Goal: Task Accomplishment & Management: Use online tool/utility

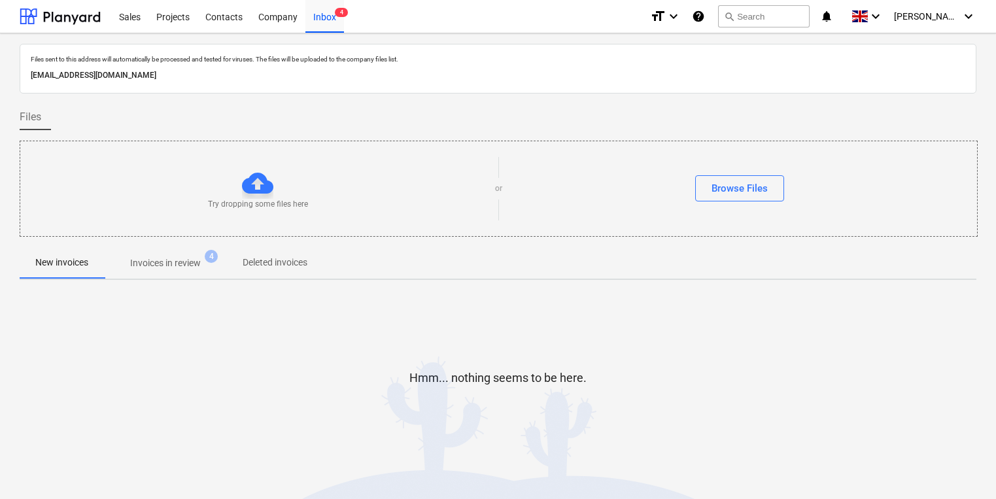
scroll to position [7, 0]
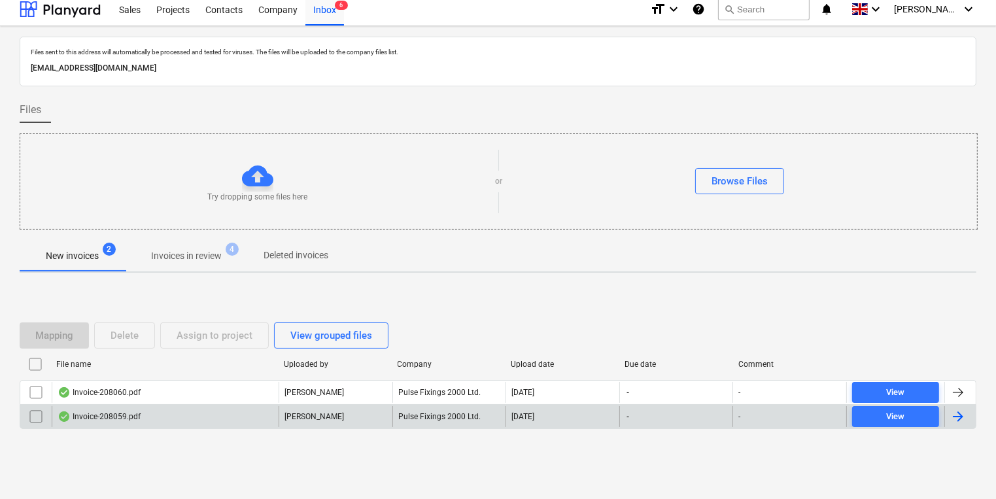
click at [149, 424] on div "Invoice-208059.pdf" at bounding box center [165, 416] width 227 height 21
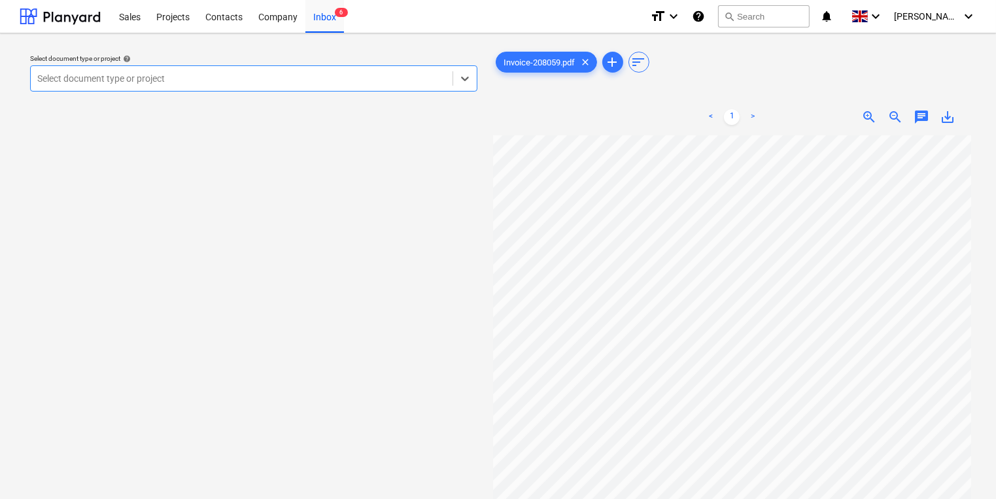
scroll to position [105, 0]
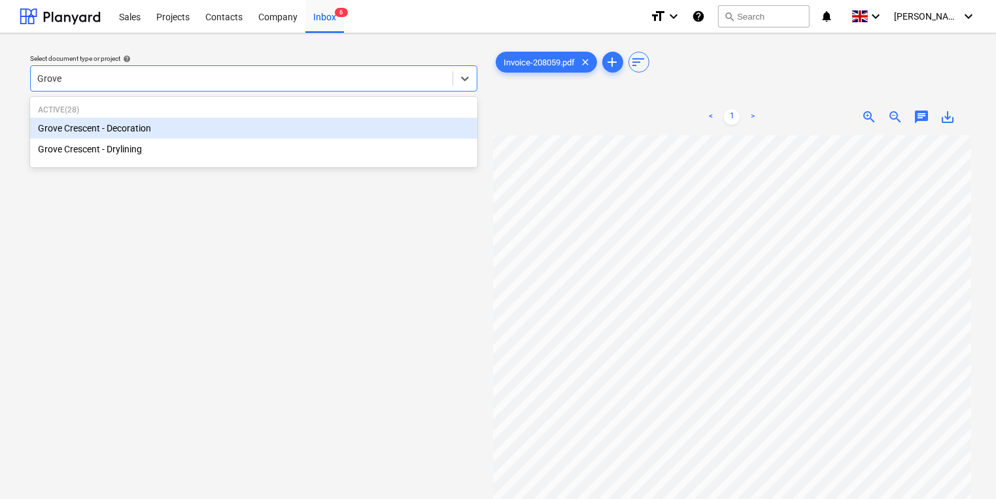
type input "Grove"
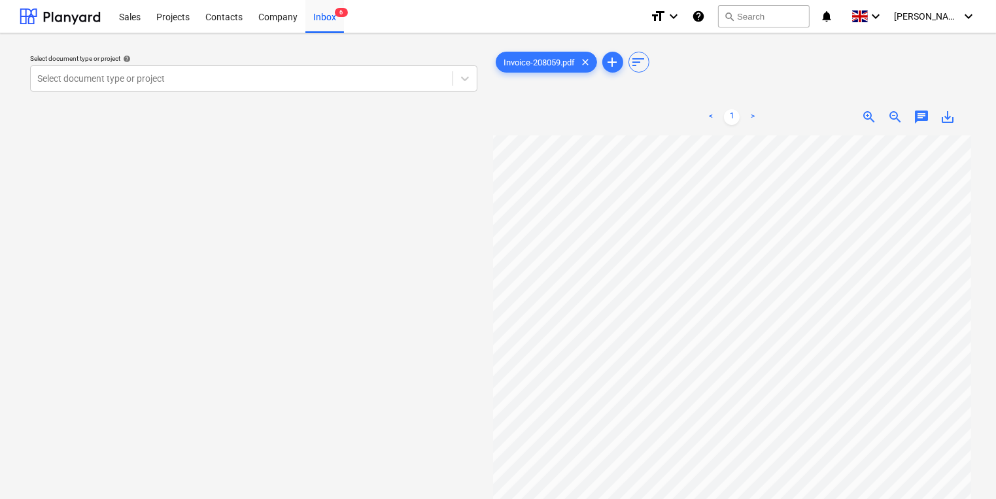
scroll to position [105, 3]
click at [324, 87] on div "Select document type or project" at bounding box center [242, 78] width 422 height 18
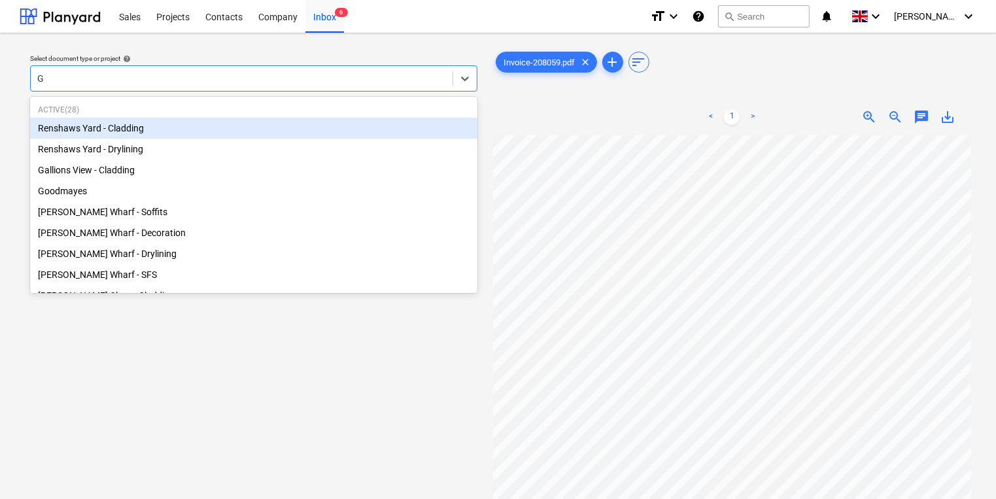
type input "Gr"
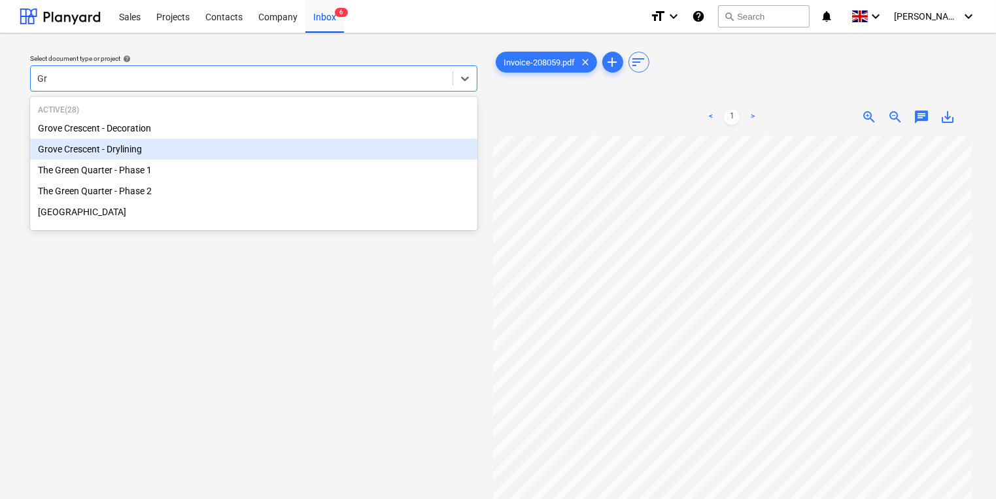
click at [256, 143] on div "Grove Crescent - Drylining" at bounding box center [253, 149] width 447 height 21
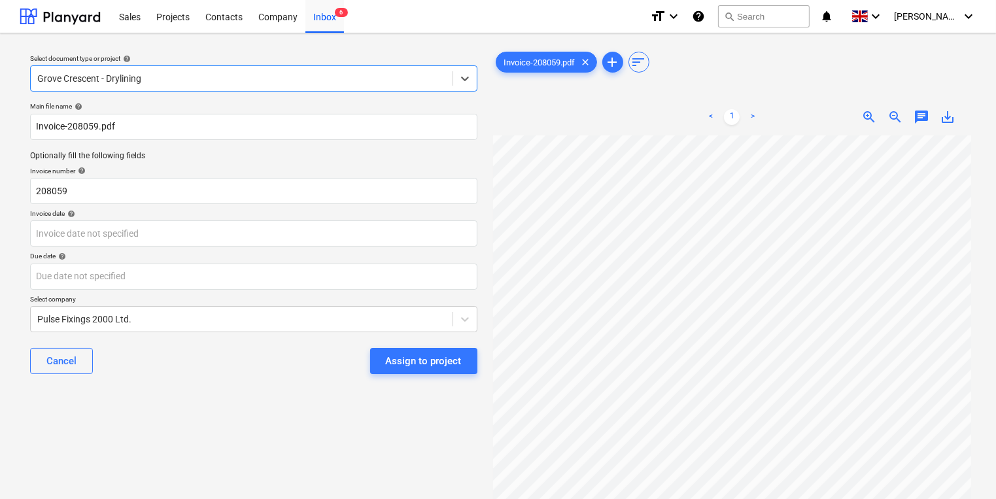
scroll to position [0, 3]
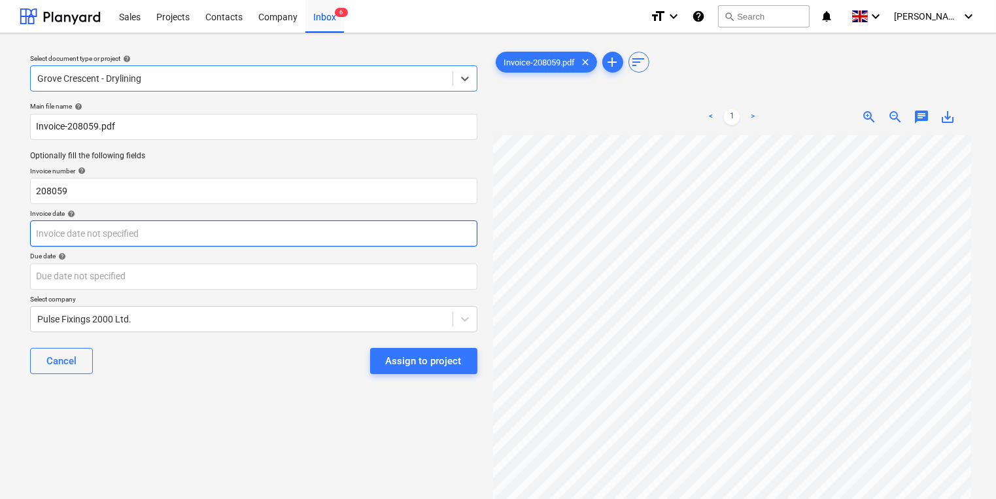
click at [261, 245] on body "Sales Projects Contacts Company Inbox 6 format_size keyboard_arrow_down help se…" at bounding box center [498, 249] width 996 height 499
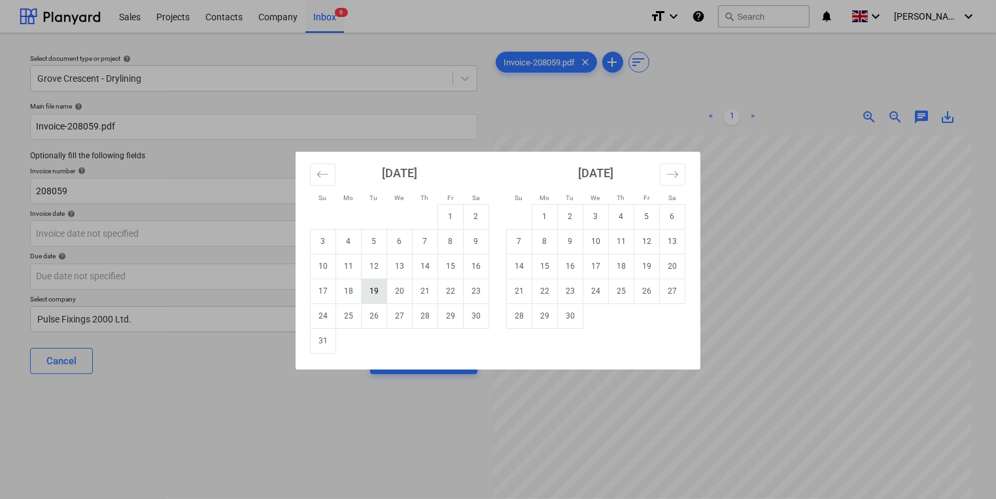
click at [382, 290] on td "19" at bounding box center [375, 291] width 26 height 25
type input "[DATE]"
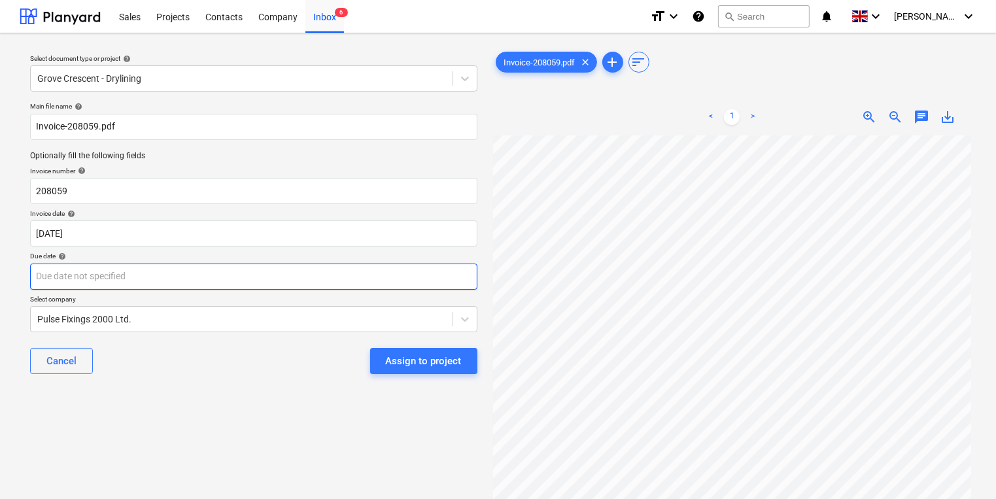
click at [340, 279] on body "Sales Projects Contacts Company Inbox 6 format_size keyboard_arrow_down help se…" at bounding box center [498, 249] width 996 height 499
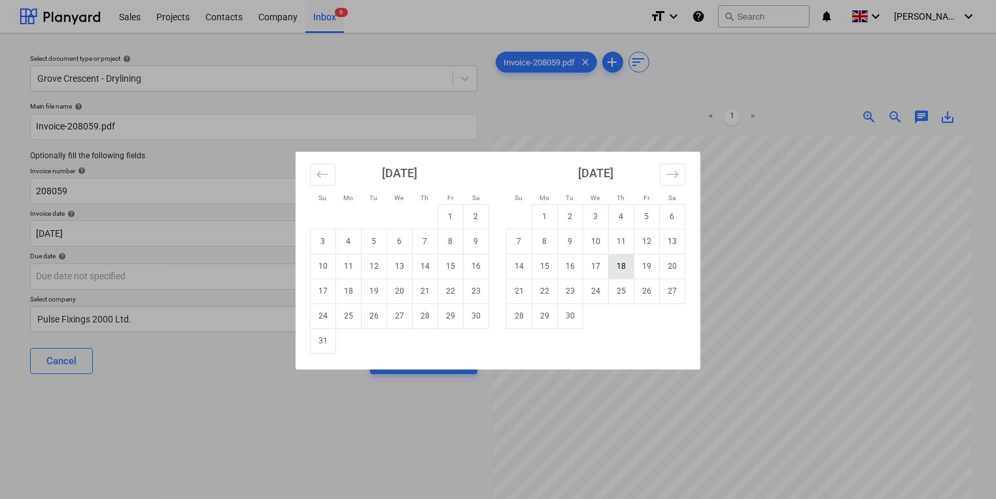
click at [615, 266] on td "18" at bounding box center [622, 266] width 26 height 25
type input "[DATE]"
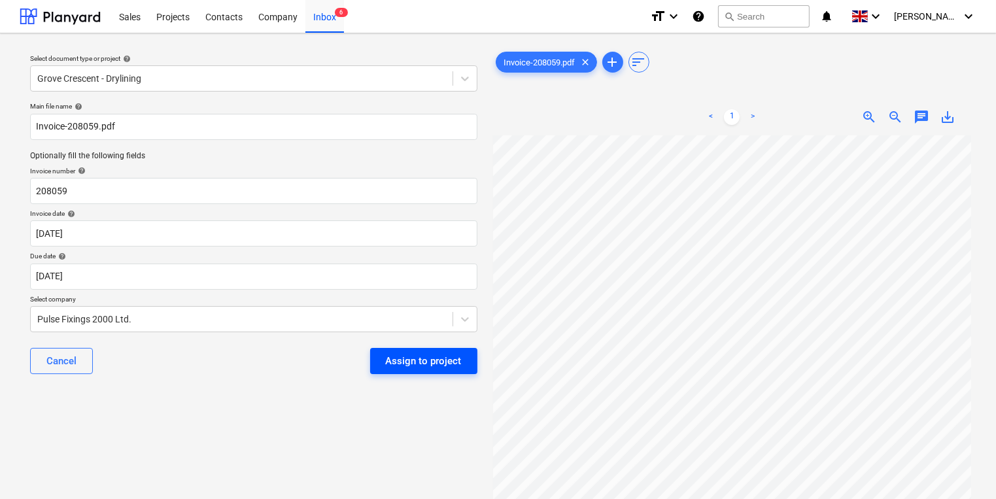
click at [399, 354] on div "Assign to project" at bounding box center [424, 360] width 76 height 17
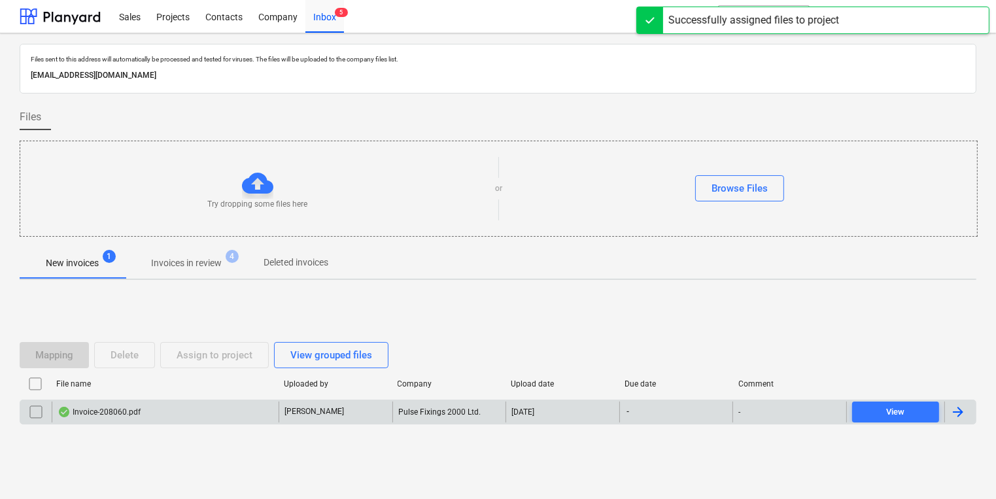
click at [217, 413] on div "Invoice-208060.pdf" at bounding box center [165, 412] width 227 height 21
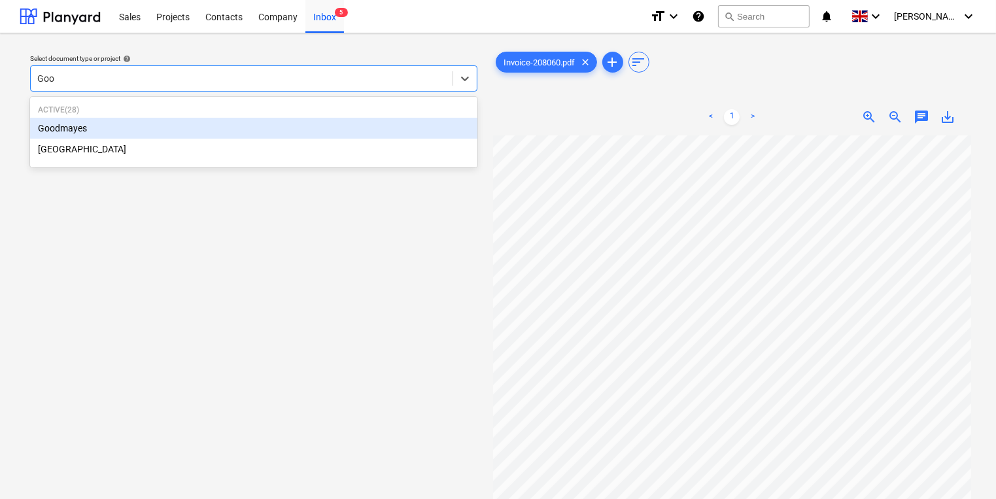
type input "Good"
click at [363, 118] on div "Goodmayes" at bounding box center [253, 128] width 447 height 21
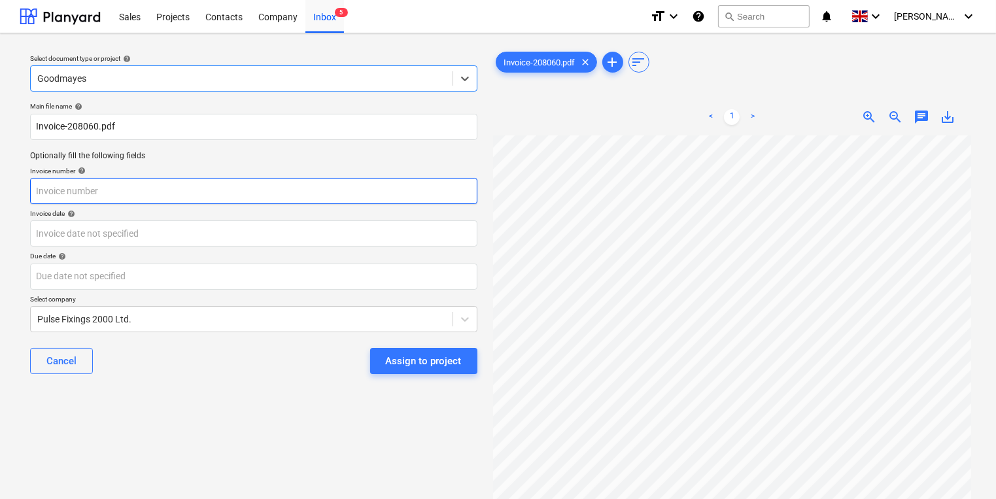
click at [270, 179] on input "text" at bounding box center [253, 191] width 447 height 26
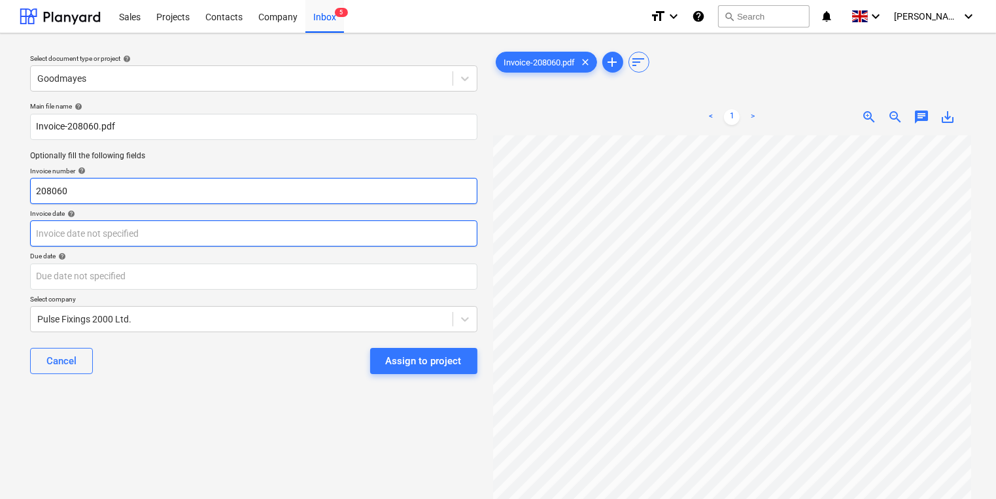
type input "208060"
click at [246, 235] on body "Sales Projects Contacts Company Inbox 5 format_size keyboard_arrow_down help se…" at bounding box center [498, 249] width 996 height 499
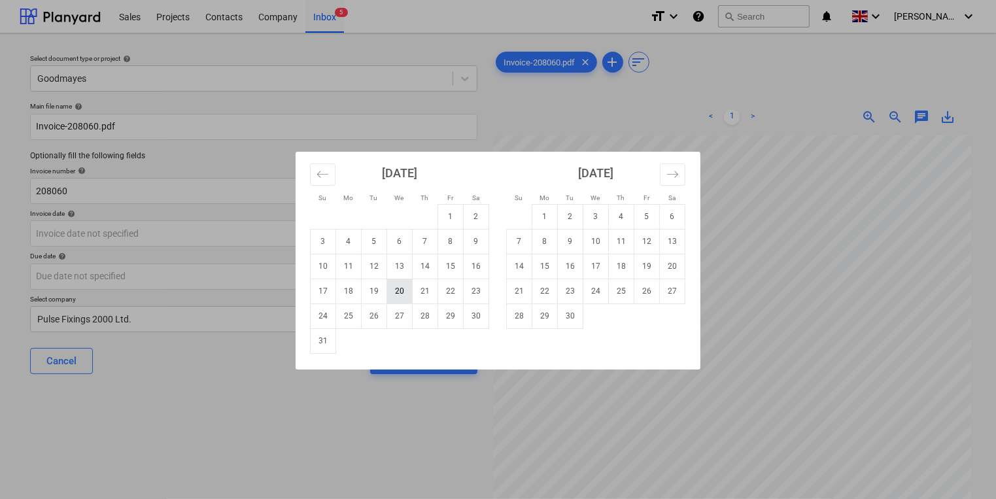
click at [395, 289] on td "20" at bounding box center [400, 291] width 26 height 25
type input "[DATE]"
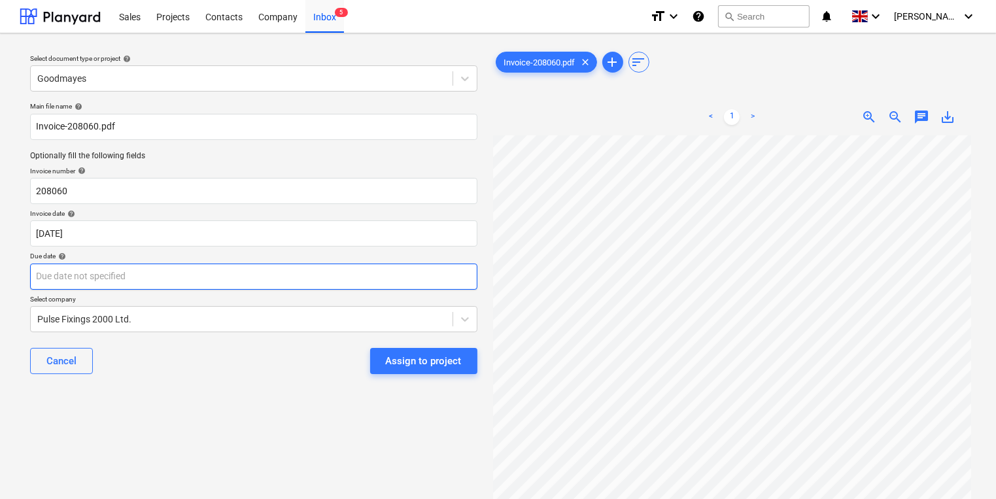
click at [365, 283] on body "Sales Projects Contacts Company Inbox 5 format_size keyboard_arrow_down help se…" at bounding box center [498, 249] width 996 height 499
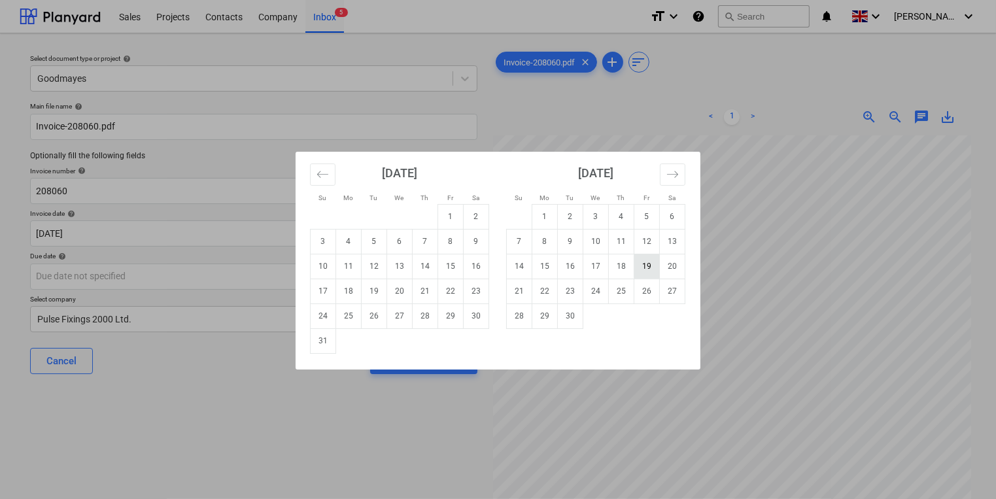
click at [638, 267] on td "19" at bounding box center [647, 266] width 26 height 25
type input "[DATE]"
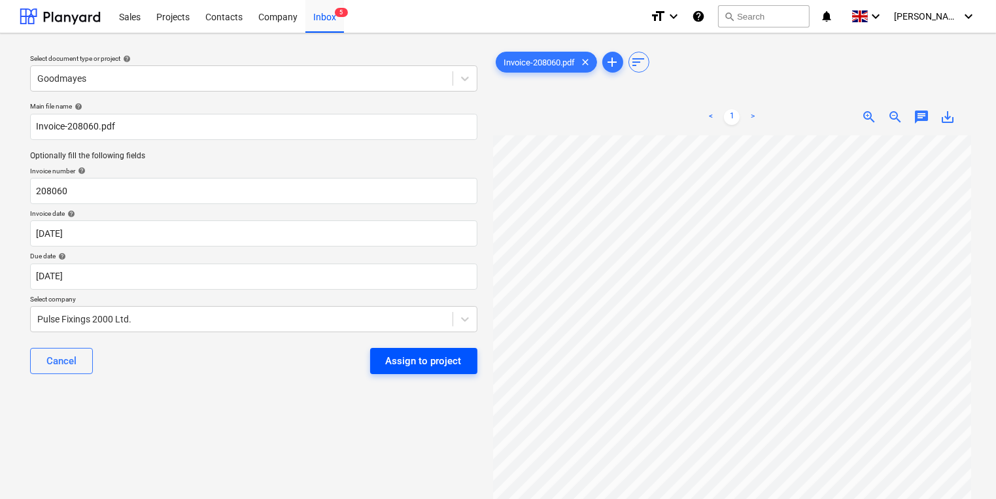
click at [407, 358] on div "Assign to project" at bounding box center [424, 360] width 76 height 17
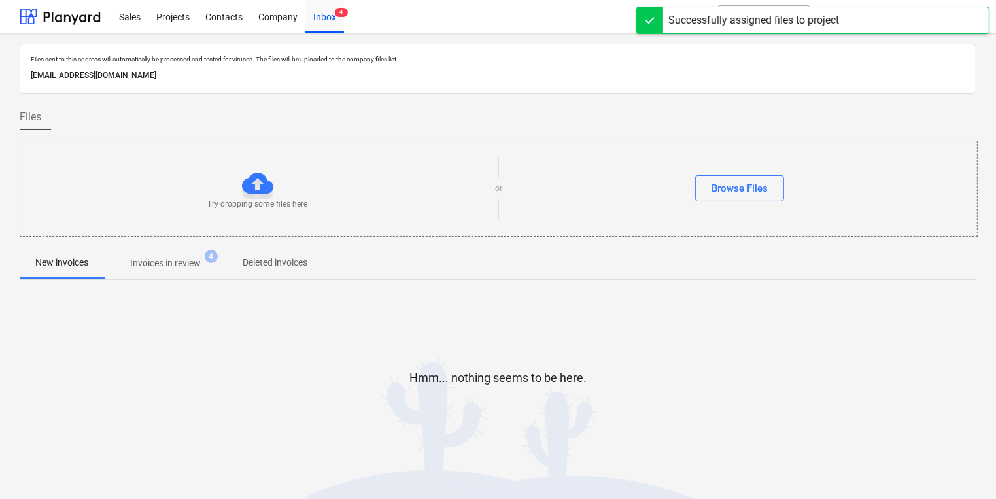
click at [411, 353] on div "Hmm... nothing seems to be here." at bounding box center [498, 388] width 957 height 99
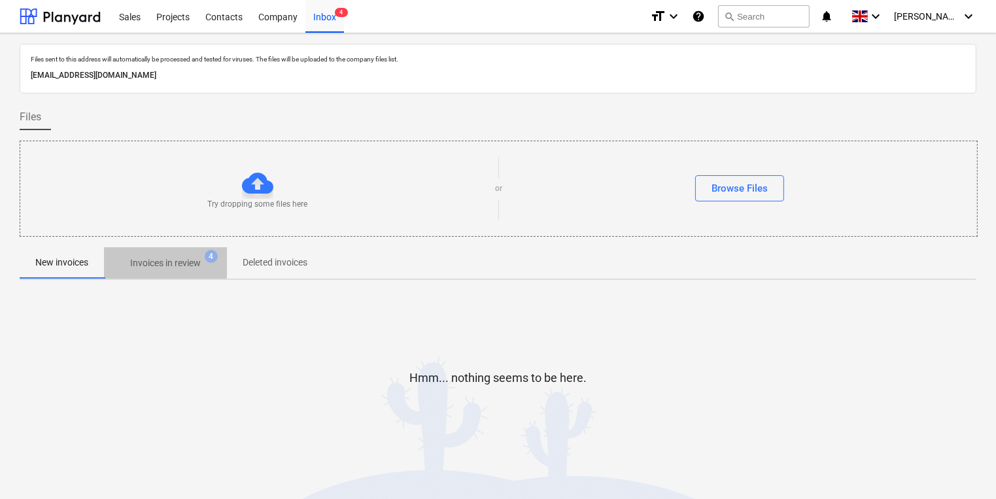
drag, startPoint x: 150, startPoint y: 273, endPoint x: 150, endPoint y: 281, distance: 7.8
click at [150, 274] on button "Invoices in review 4" at bounding box center [165, 262] width 123 height 31
